Goal: Information Seeking & Learning: Find specific fact

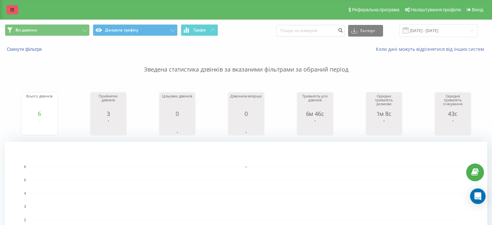
click at [11, 10] on icon at bounding box center [12, 9] width 4 height 5
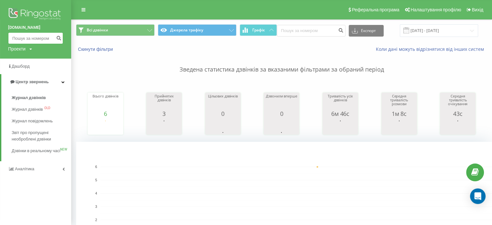
click at [16, 37] on input at bounding box center [35, 38] width 55 height 12
paste input "380685518276"
type input "380685518276"
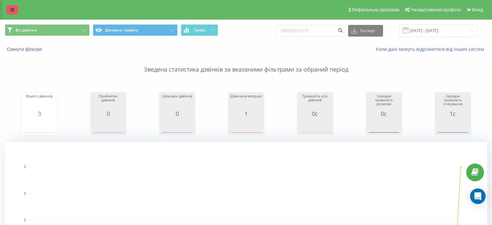
click at [14, 6] on link at bounding box center [12, 9] width 12 height 9
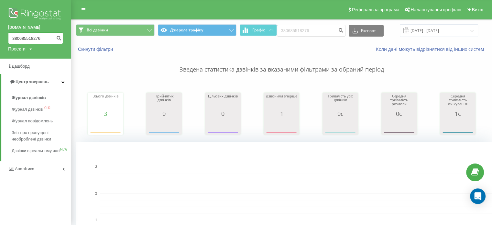
click at [25, 37] on input "380685518276" at bounding box center [35, 38] width 55 height 12
paste input "76297412"
type input "380676297412"
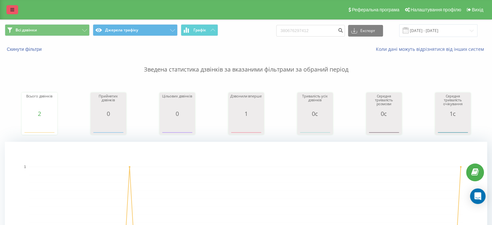
click at [17, 6] on link at bounding box center [12, 9] width 12 height 9
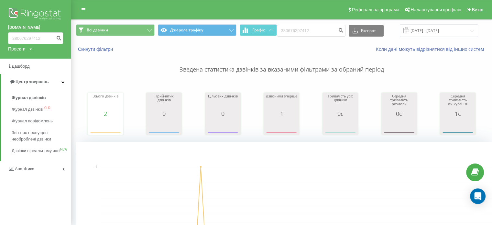
click at [27, 32] on div "haski.ua 380676297412 Проекти haski.ua" at bounding box center [35, 29] width 71 height 59
click at [27, 35] on input "380676297412" at bounding box center [35, 38] width 55 height 12
paste input "56081"
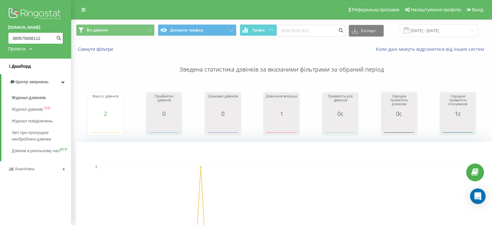
type input "380675608112"
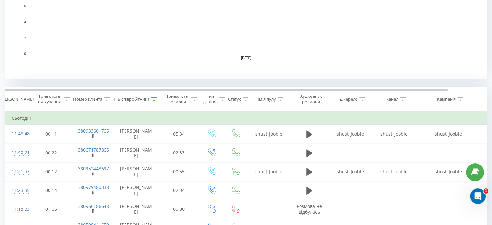
scroll to position [192, 0]
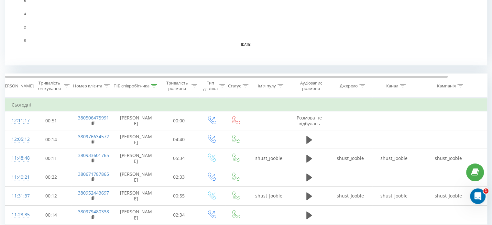
scroll to position [207, 0]
click at [154, 84] on icon at bounding box center [154, 84] width 6 height 3
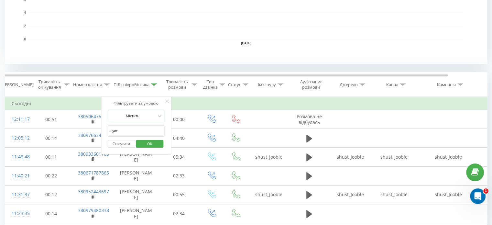
click at [130, 130] on input "шуст" at bounding box center [136, 130] width 57 height 11
click button "OK" at bounding box center [149, 144] width 27 height 8
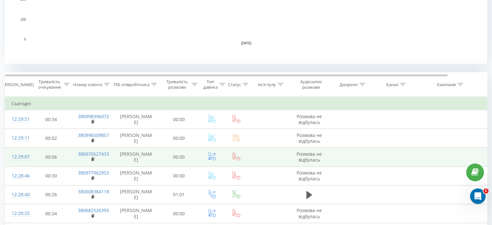
scroll to position [211, 0]
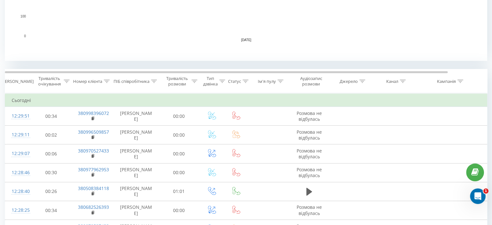
scroll to position [216, 0]
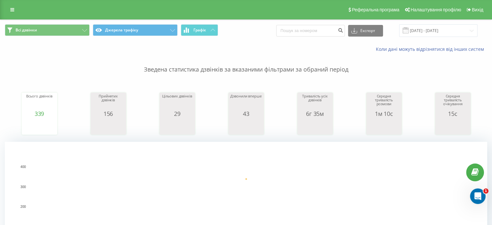
scroll to position [38, 0]
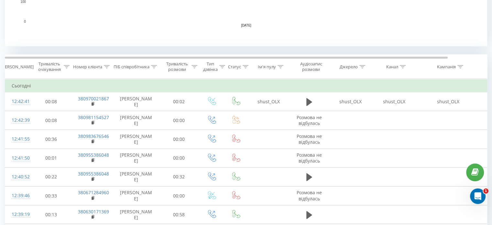
scroll to position [225, 0]
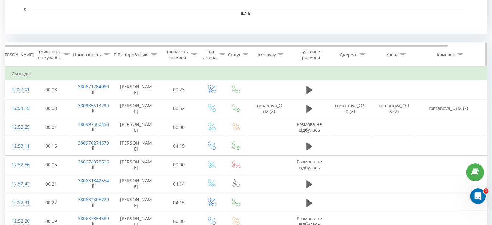
scroll to position [236, 0]
click at [194, 52] on div at bounding box center [194, 54] width 6 height 5
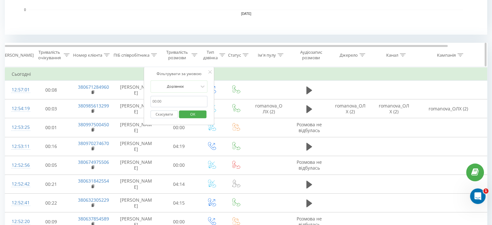
click at [151, 55] on div "ПІБ співробітника" at bounding box center [135, 54] width 43 height 5
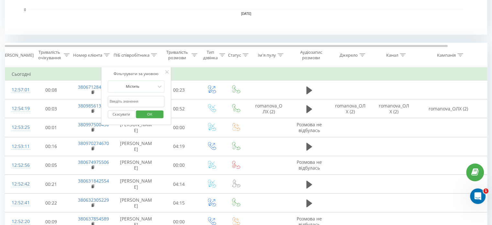
click at [138, 103] on input "text" at bounding box center [136, 101] width 57 height 11
type input "шуст"
click at [143, 109] on span "OK" at bounding box center [150, 114] width 18 height 10
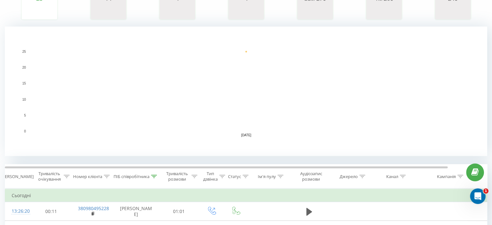
scroll to position [115, 0]
